Goal: Task Accomplishment & Management: Manage account settings

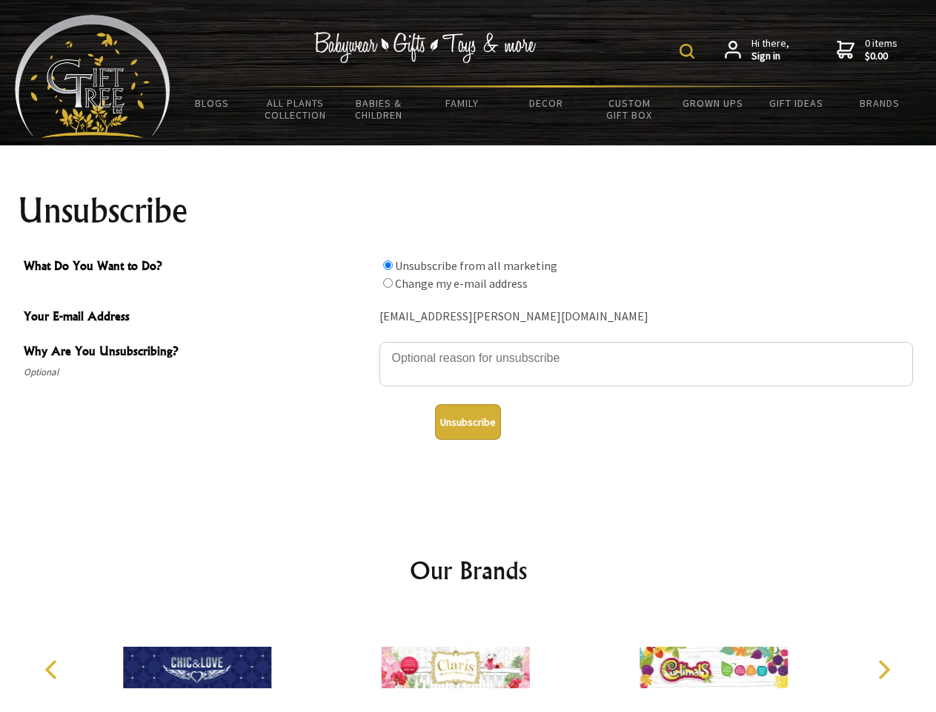
click at [690, 51] on img at bounding box center [687, 51] width 15 height 15
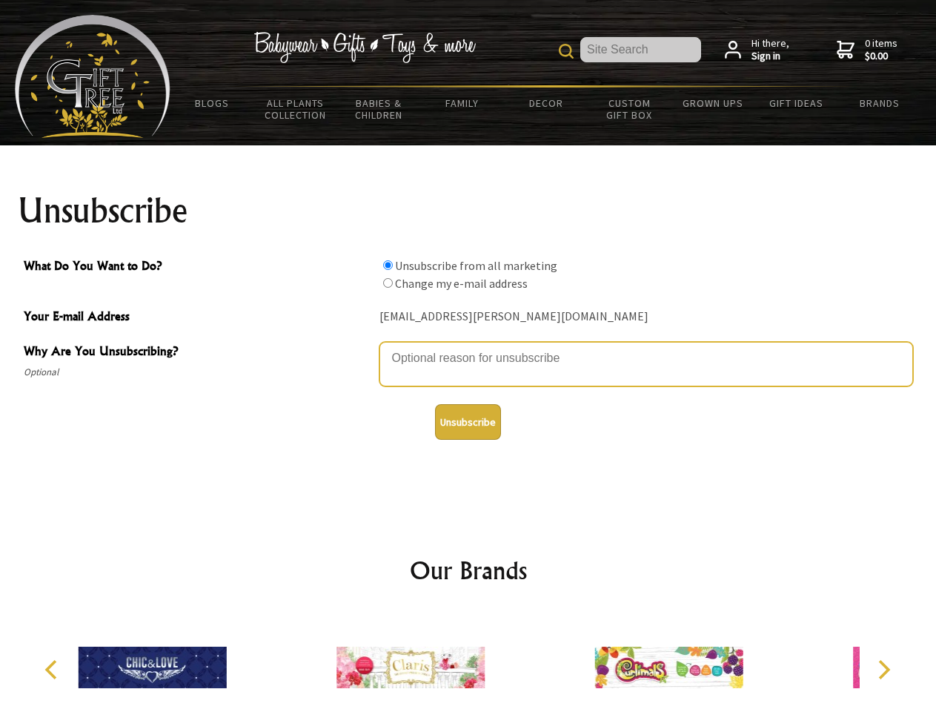
click at [469, 347] on textarea "Why Are You Unsubscribing?" at bounding box center [647, 364] width 534 height 44
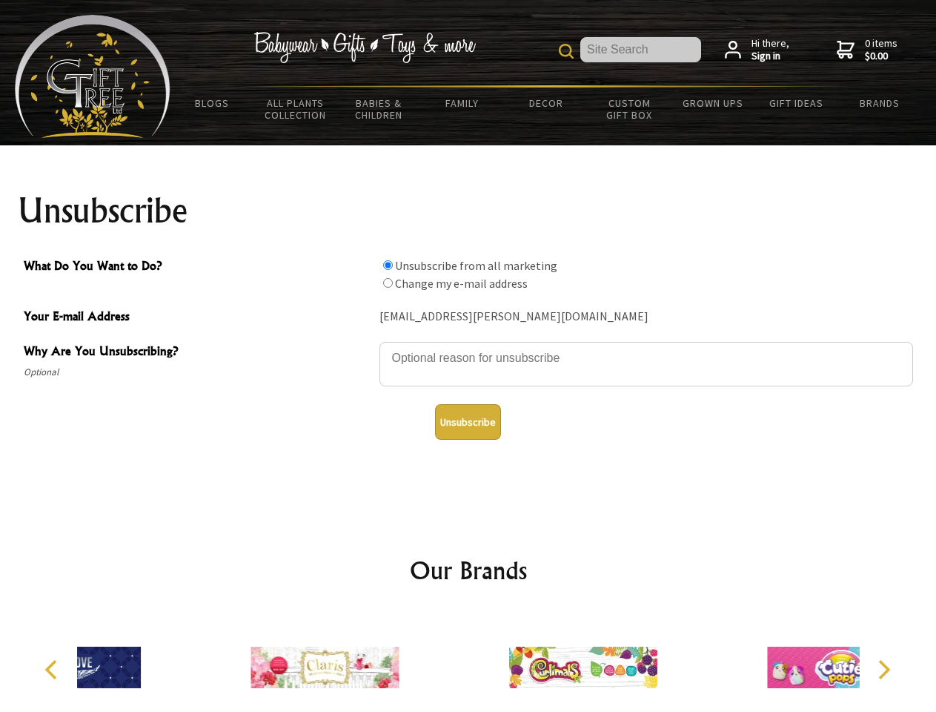
click at [388, 265] on input "What Do You Want to Do?" at bounding box center [388, 265] width 10 height 10
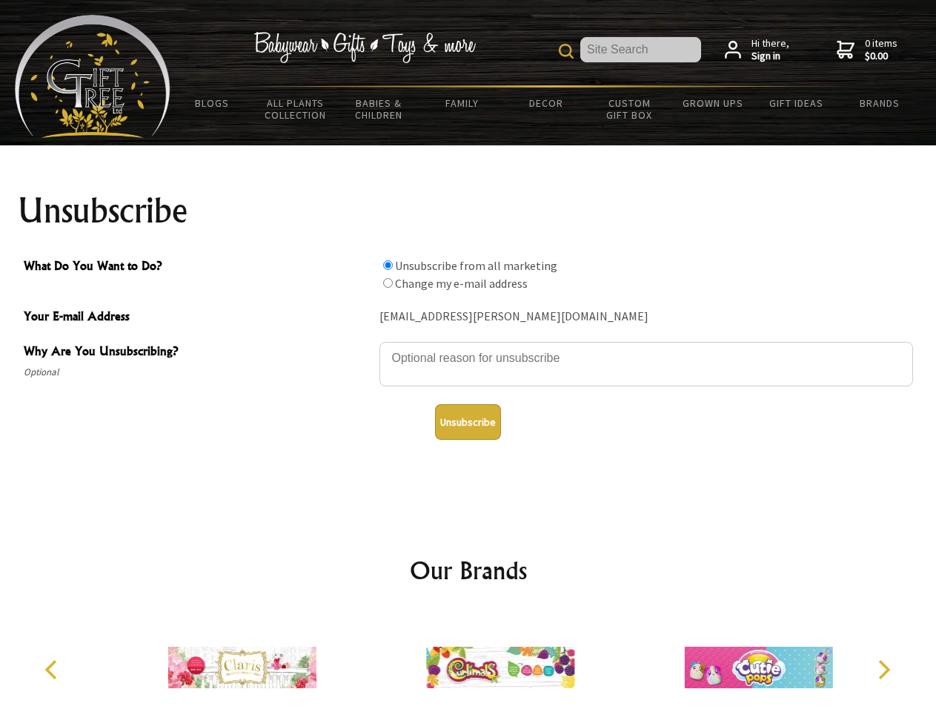
click at [388, 282] on input "What Do You Want to Do?" at bounding box center [388, 283] width 10 height 10
radio input "true"
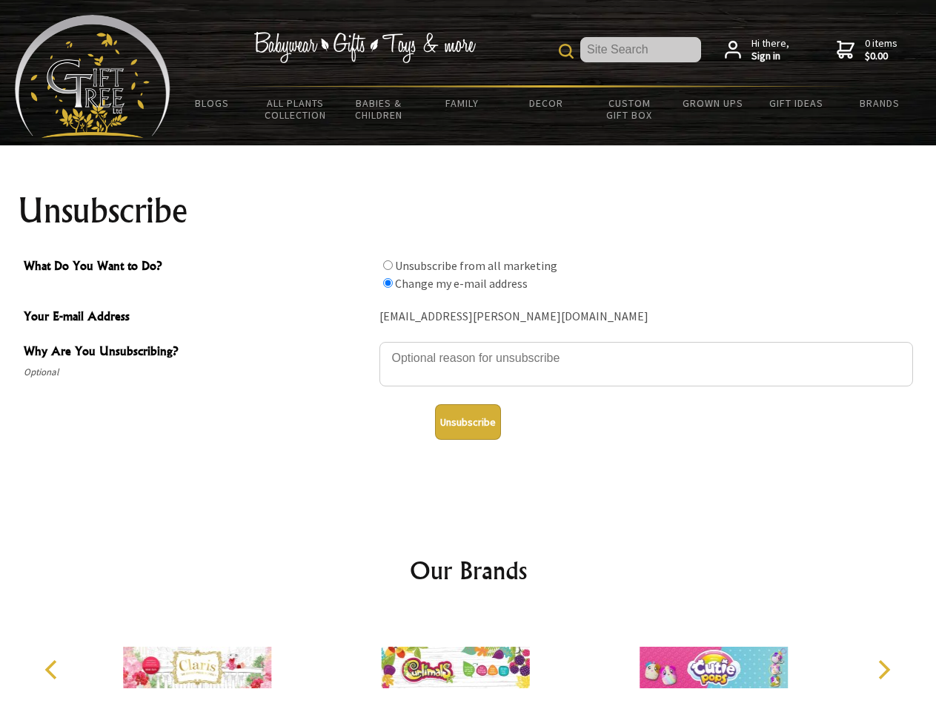
click at [468, 422] on button "Unsubscribe" at bounding box center [468, 422] width 66 height 36
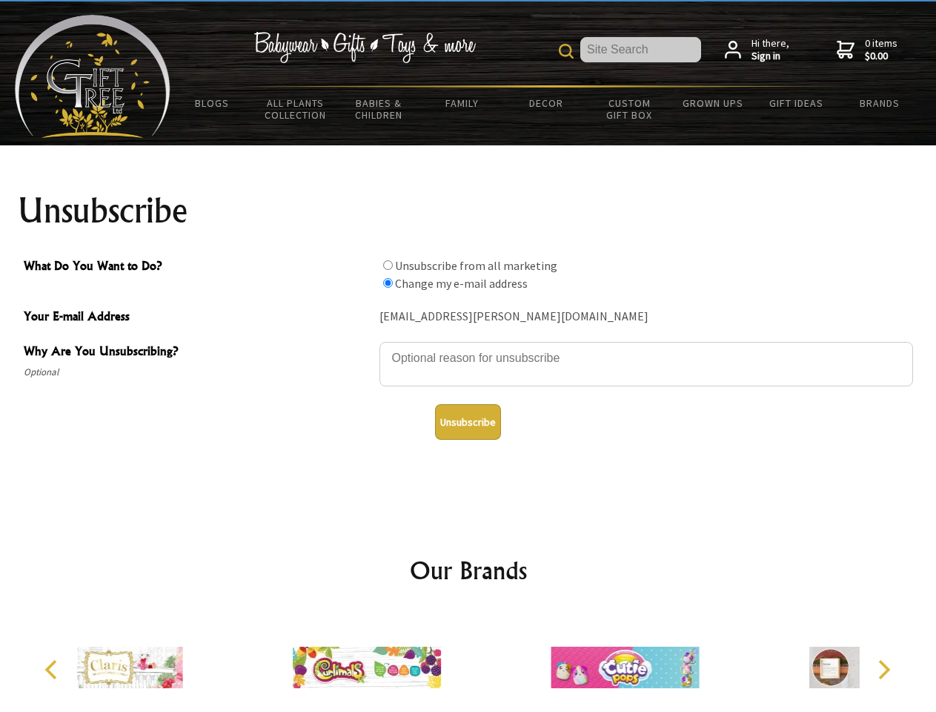
click at [53, 669] on icon "Previous" at bounding box center [52, 669] width 19 height 19
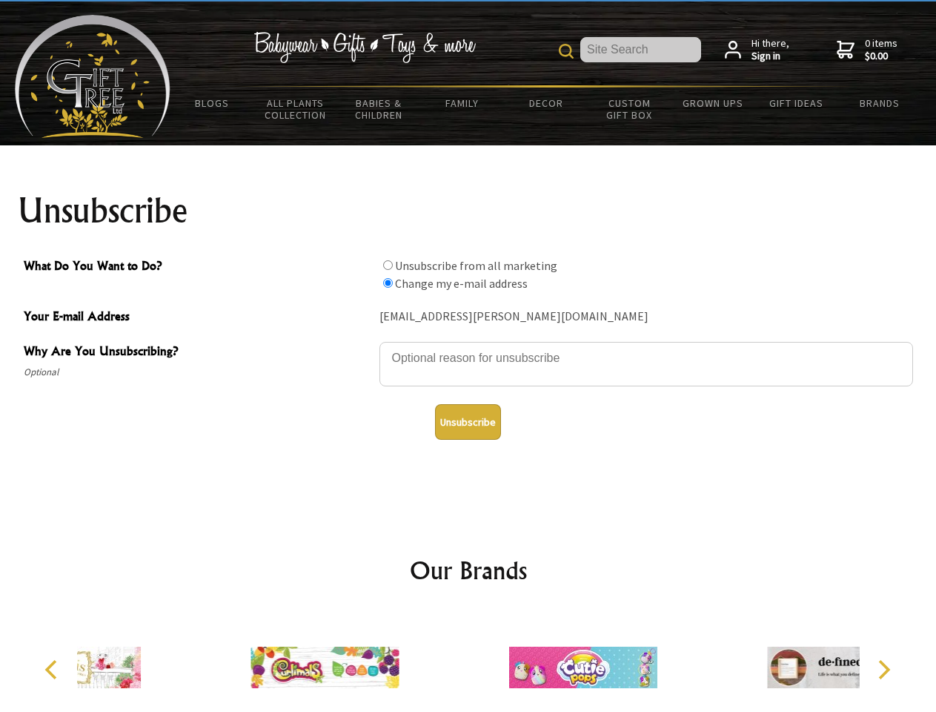
click at [884, 669] on icon "Next" at bounding box center [882, 669] width 19 height 19
